Goal: Task Accomplishment & Management: Manage account settings

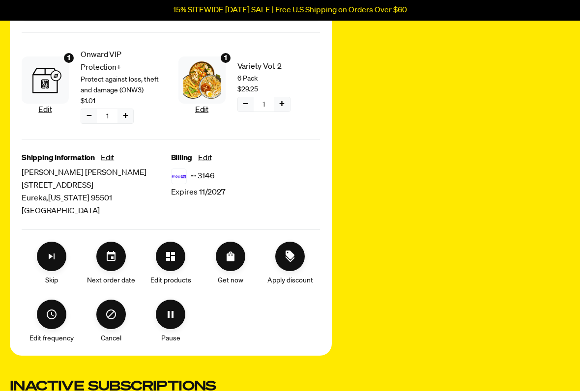
scroll to position [264, 0]
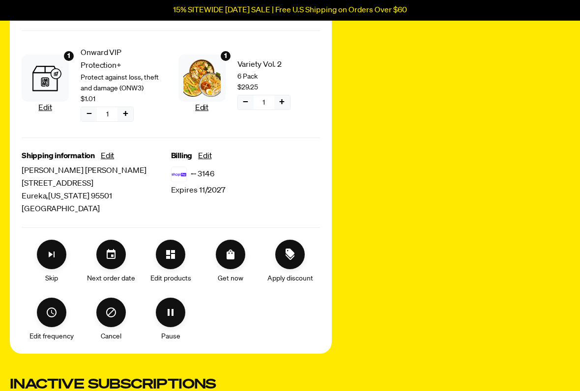
click at [55, 249] on icon "Skip subscription" at bounding box center [52, 255] width 12 height 12
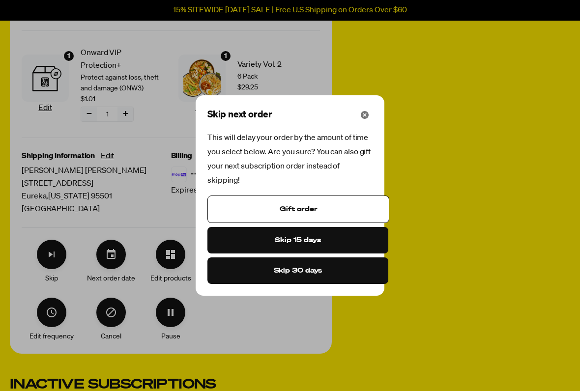
click at [358, 275] on button "Skip 30 days" at bounding box center [297, 271] width 181 height 27
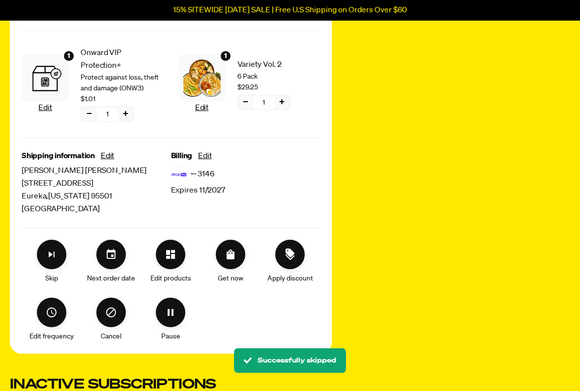
click at [116, 308] on icon "Cancel" at bounding box center [111, 313] width 10 height 10
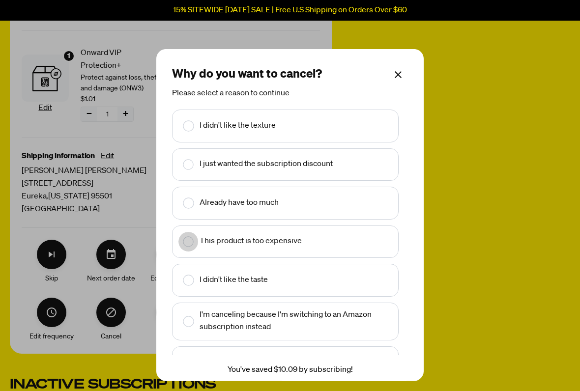
click at [185, 237] on input "Make changes for subscription" at bounding box center [181, 242] width 6 height 20
checkbox input "true"
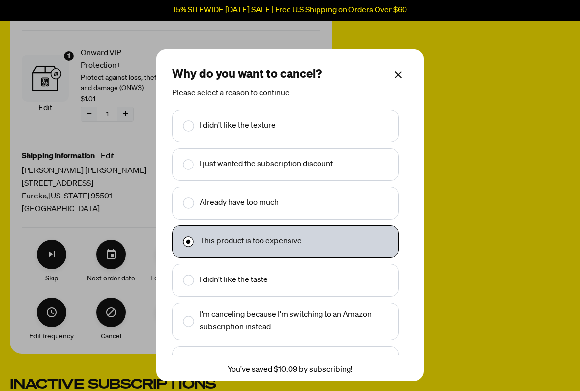
scroll to position [0, 0]
click at [198, 203] on span "Make changes for subscription" at bounding box center [188, 203] width 20 height 20
checkbox input "true"
checkbox input "false"
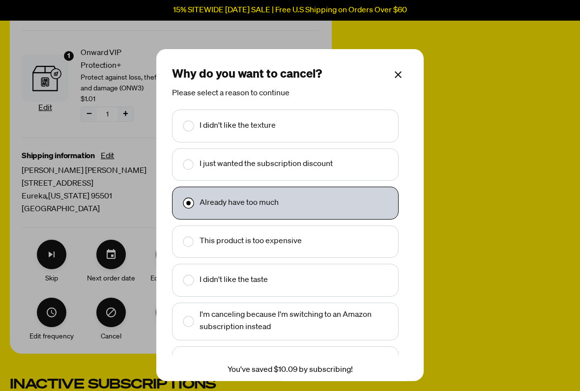
click at [100, 116] on div "Why do you want to cancel? Please select a reason to continue I didn't like the…" at bounding box center [290, 195] width 580 height 391
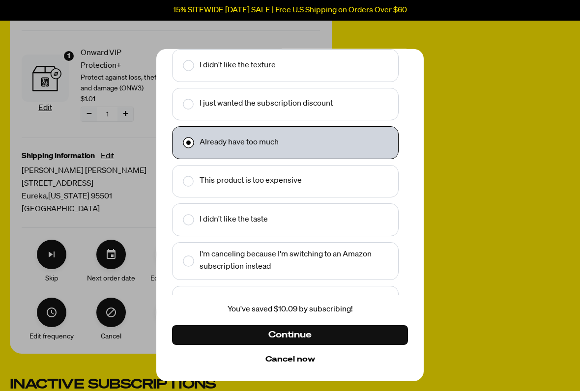
scroll to position [60, 0]
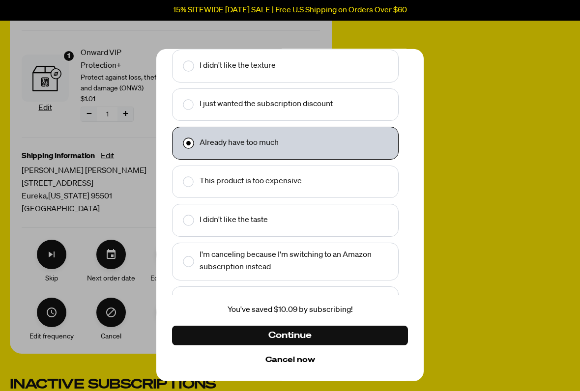
click at [208, 324] on button "Continue" at bounding box center [290, 336] width 236 height 20
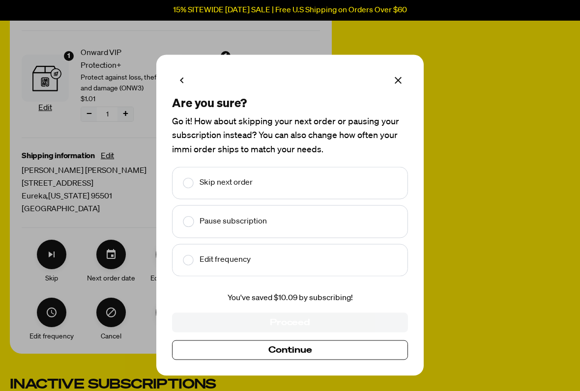
scroll to position [0, 0]
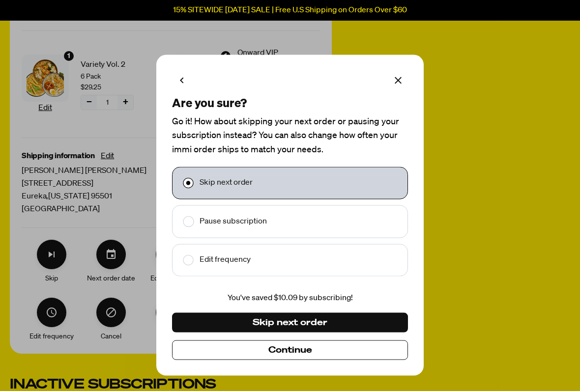
click at [195, 222] on span "Make changes for subscription" at bounding box center [188, 222] width 20 height 20
checkbox input "false"
checkbox input "true"
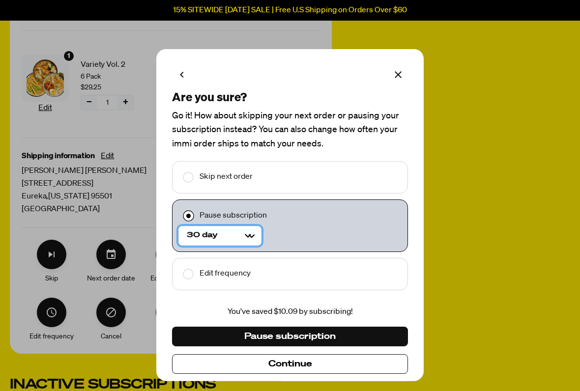
click at [257, 234] on Selector "30 day 60 day" at bounding box center [219, 236] width 83 height 20
select Selector "1"
click at [223, 324] on button "Pause subscription" at bounding box center [290, 337] width 236 height 20
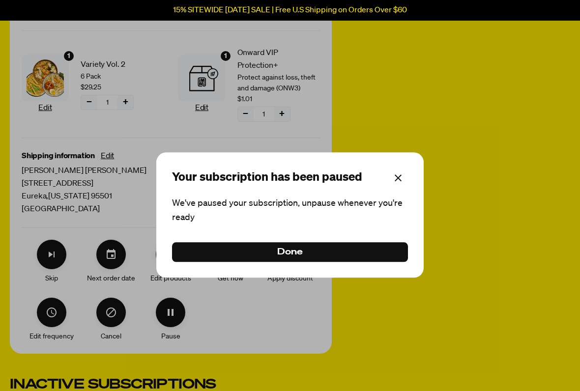
click at [229, 254] on button "Done" at bounding box center [290, 253] width 236 height 20
